Goal: Task Accomplishment & Management: Complete application form

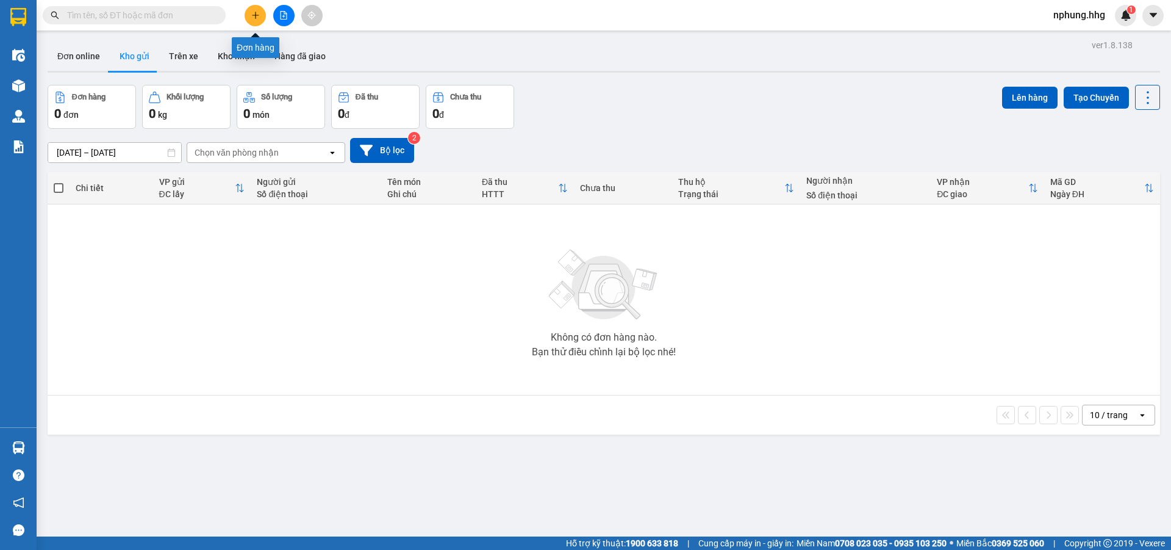
click at [251, 13] on icon "plus" at bounding box center [255, 15] width 9 height 9
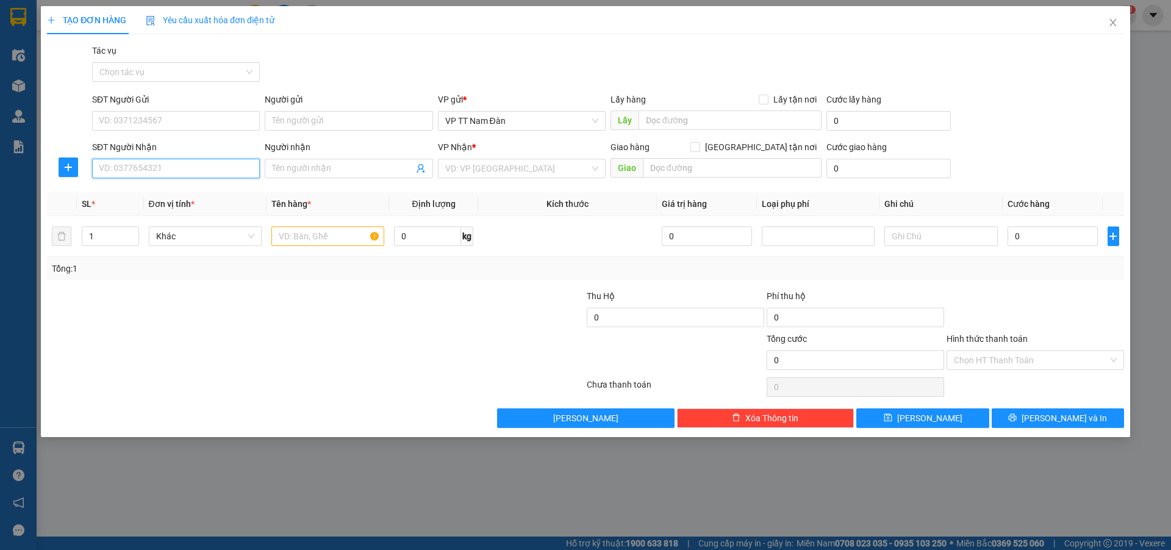
click at [175, 166] on input "SĐT Người Nhận" at bounding box center [176, 169] width 168 height 20
type input "0971263445"
click at [515, 167] on input "search" at bounding box center [517, 168] width 145 height 18
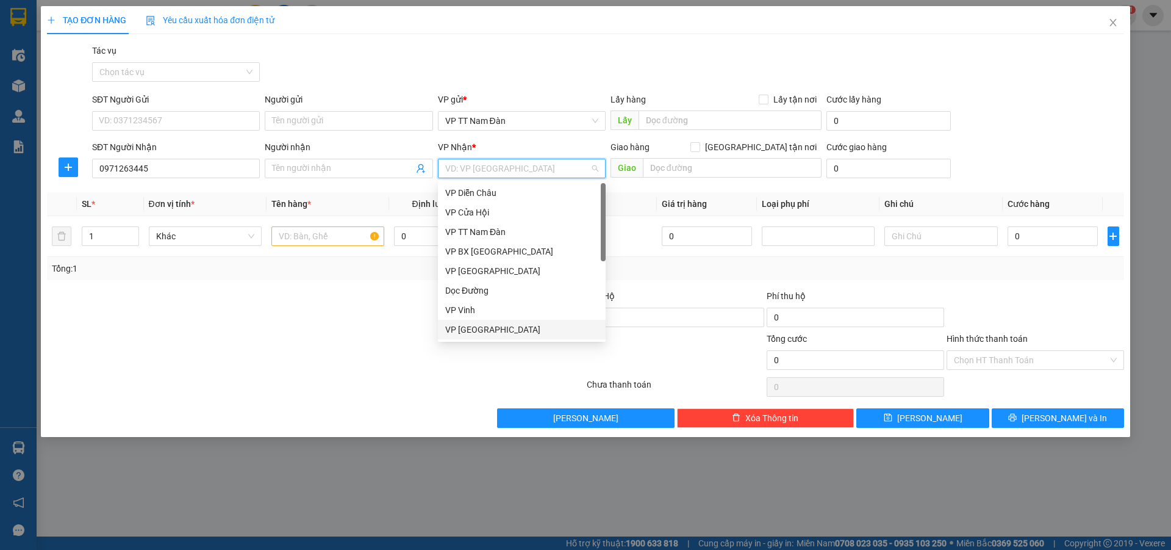
click at [475, 329] on div "VP [GEOGRAPHIC_DATA]" at bounding box center [521, 329] width 153 height 13
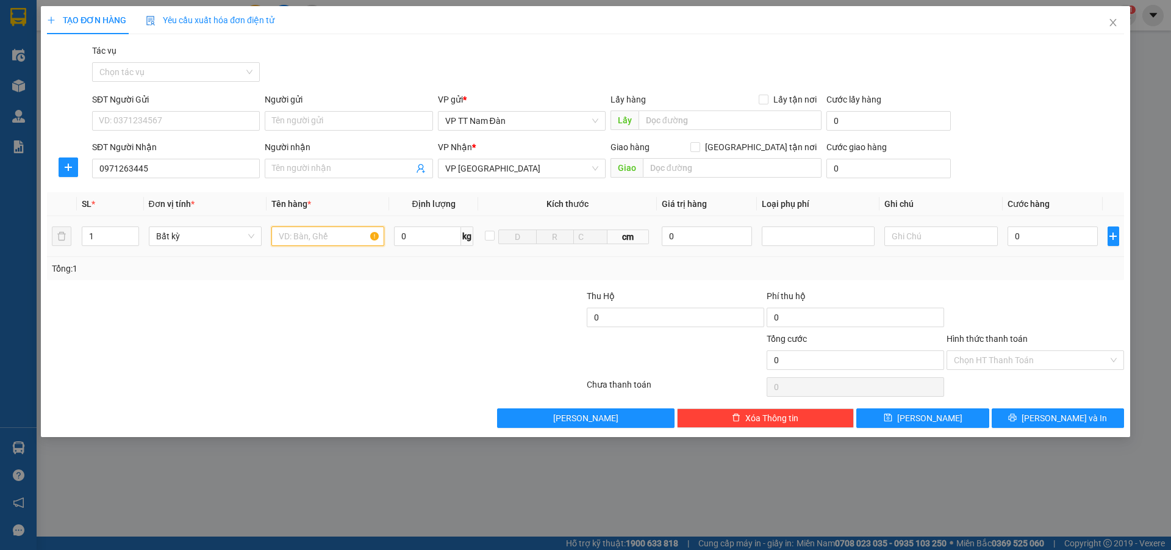
click at [341, 237] on input "text" at bounding box center [327, 236] width 113 height 20
type input "b"
type input "biển quảng cáo"
click at [1033, 235] on input "0" at bounding box center [1053, 236] width 91 height 20
type input "1"
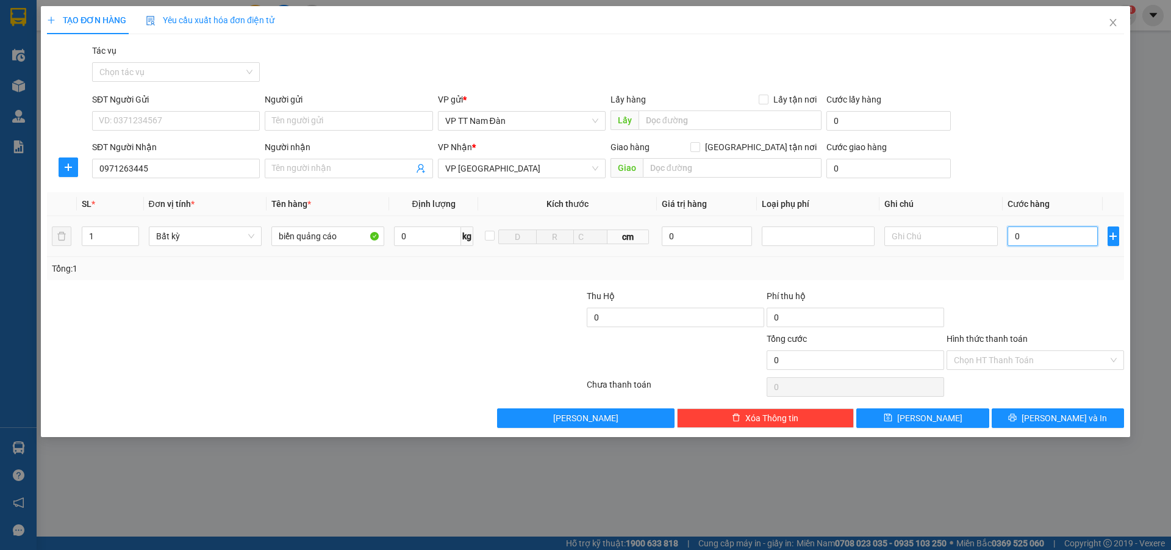
type input "1"
type input "10"
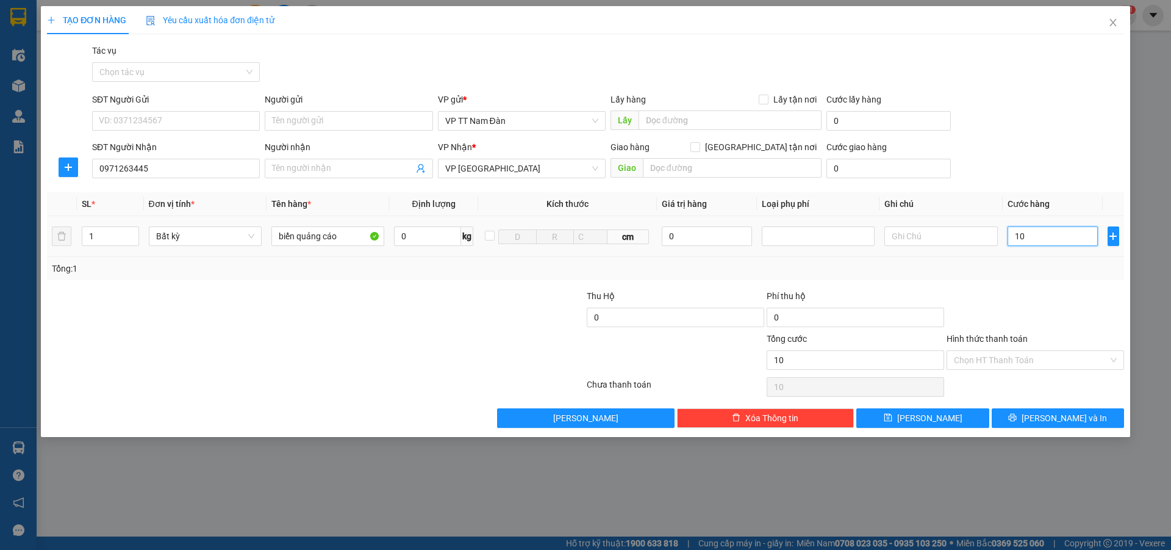
type input "100"
type input "1.000"
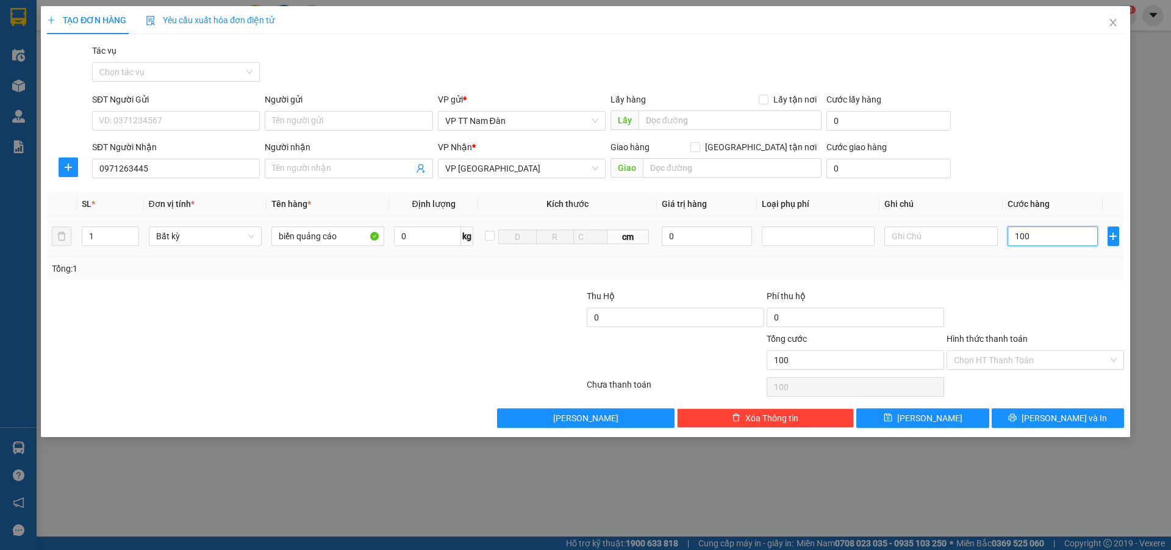
type input "1.000"
type input "10.000"
type input "100.000"
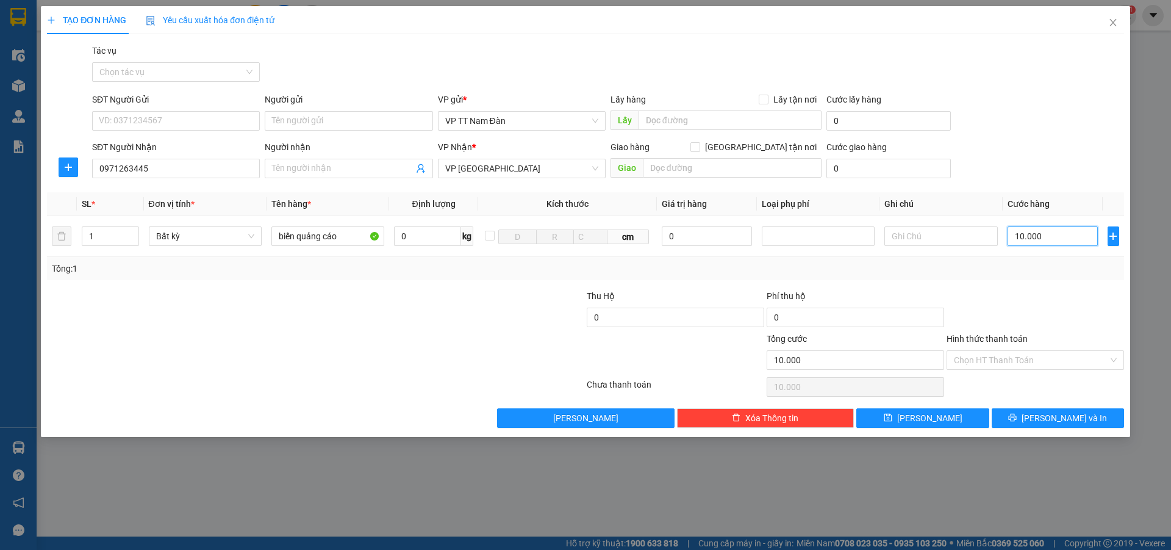
type input "100.000"
click at [1005, 359] on input "Hình thức thanh toán" at bounding box center [1031, 360] width 154 height 18
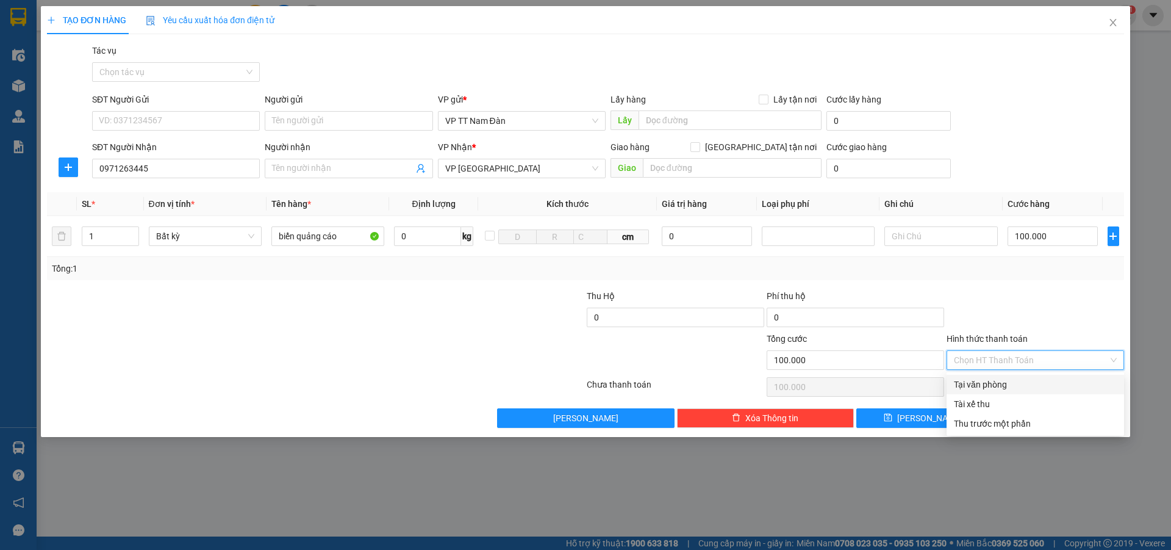
click at [989, 382] on div "Tại văn phòng" at bounding box center [1035, 384] width 163 height 13
type input "0"
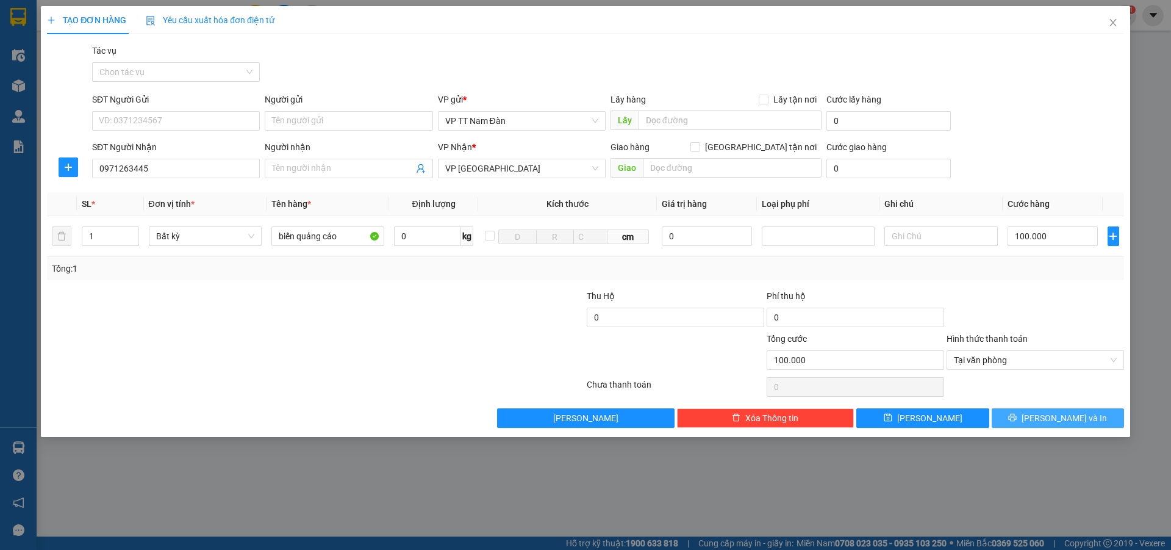
click at [1059, 420] on span "[PERSON_NAME] và In" at bounding box center [1064, 417] width 85 height 13
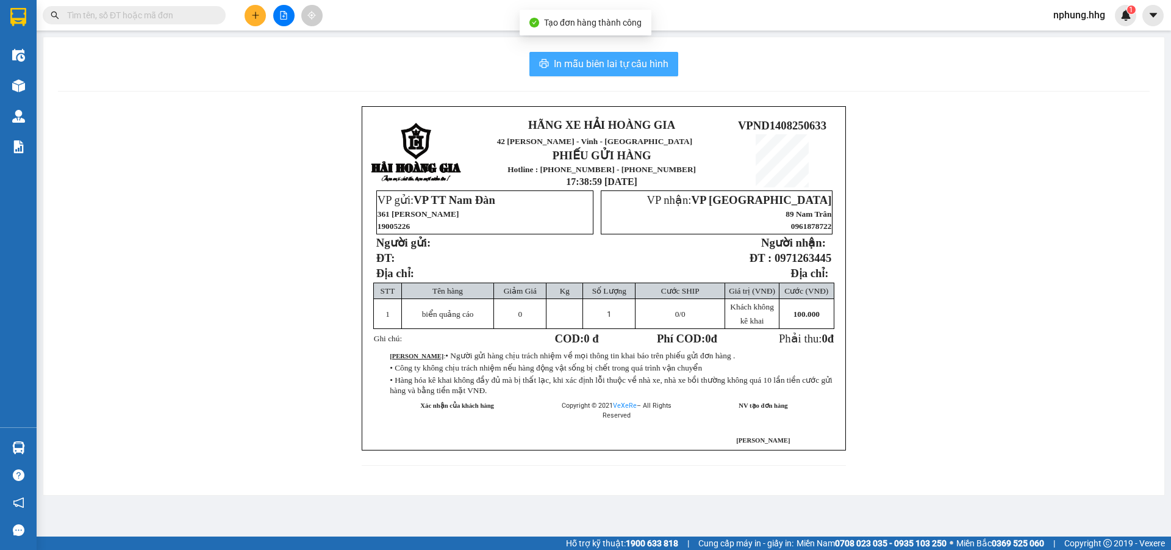
click at [587, 59] on span "In mẫu biên lai tự cấu hình" at bounding box center [611, 63] width 115 height 15
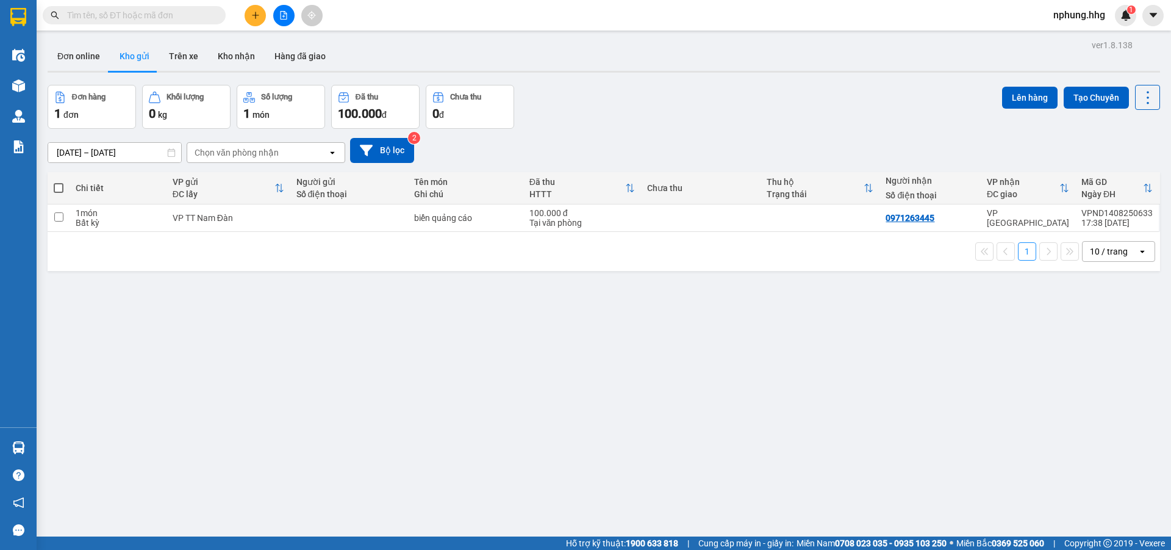
click at [855, 417] on div "ver 1.8.138 Đơn online Kho gửi Trên xe Kho nhận Hàng đã giao Đơn hàng 1 đơn Khố…" at bounding box center [604, 312] width 1122 height 550
